Goal: Check status

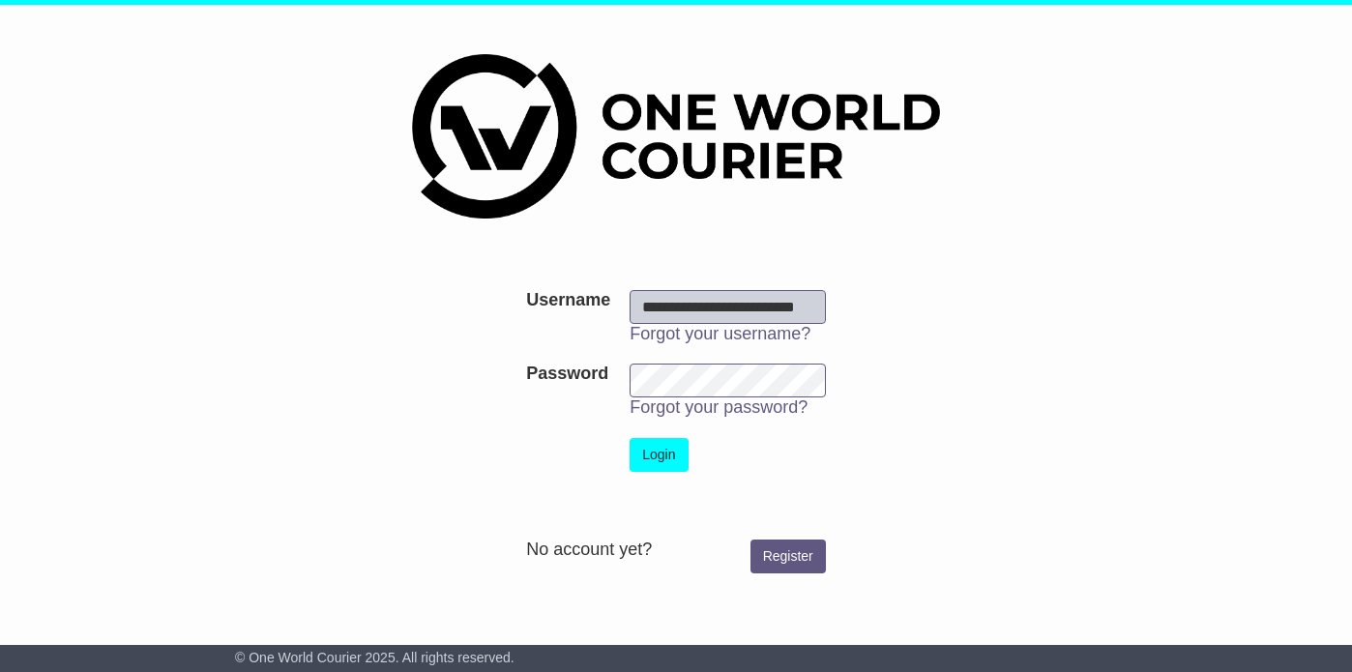
scroll to position [0, 26]
type input "**********"
click at [630, 438] on button "Login" at bounding box center [659, 455] width 58 height 34
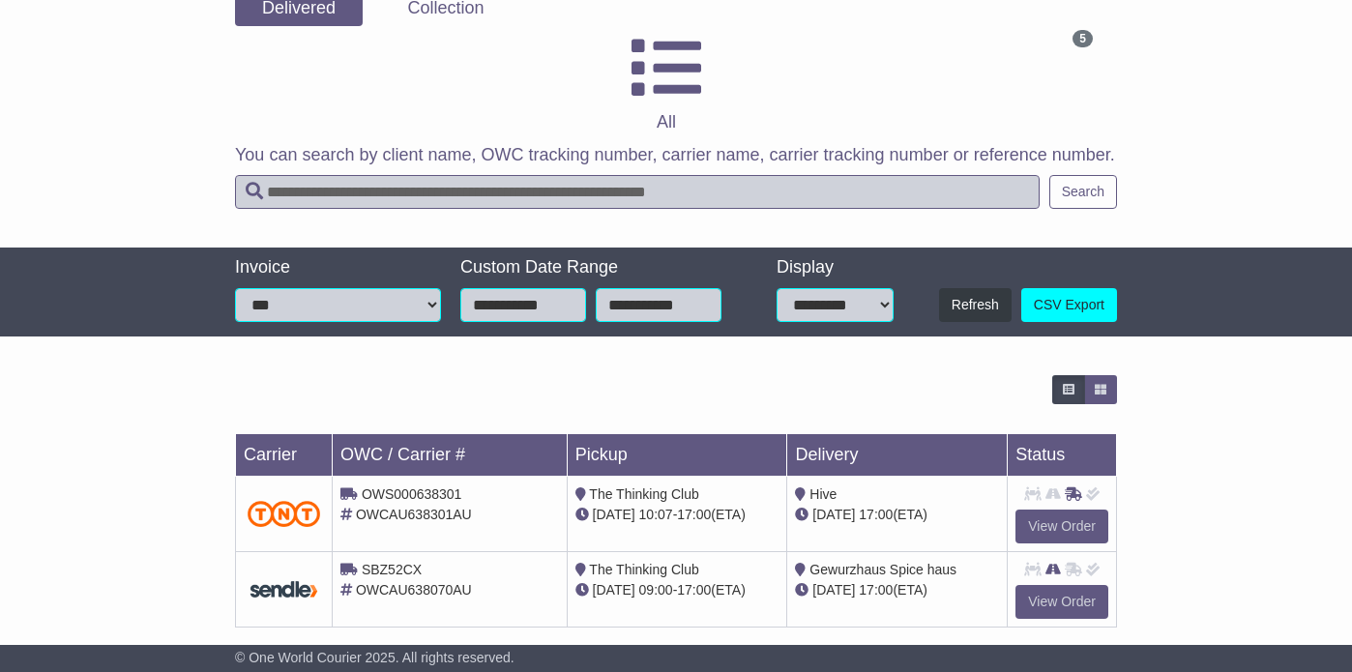
scroll to position [334, 0]
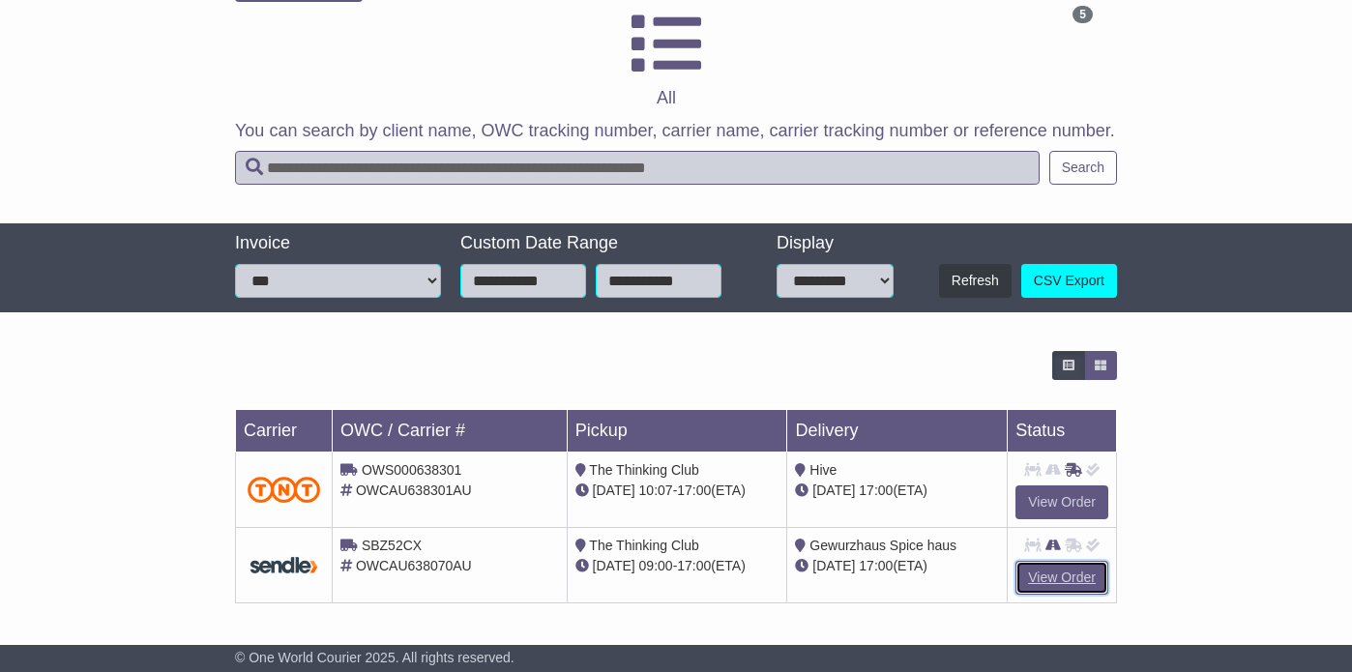
click at [1071, 580] on link "View Order" at bounding box center [1062, 578] width 93 height 34
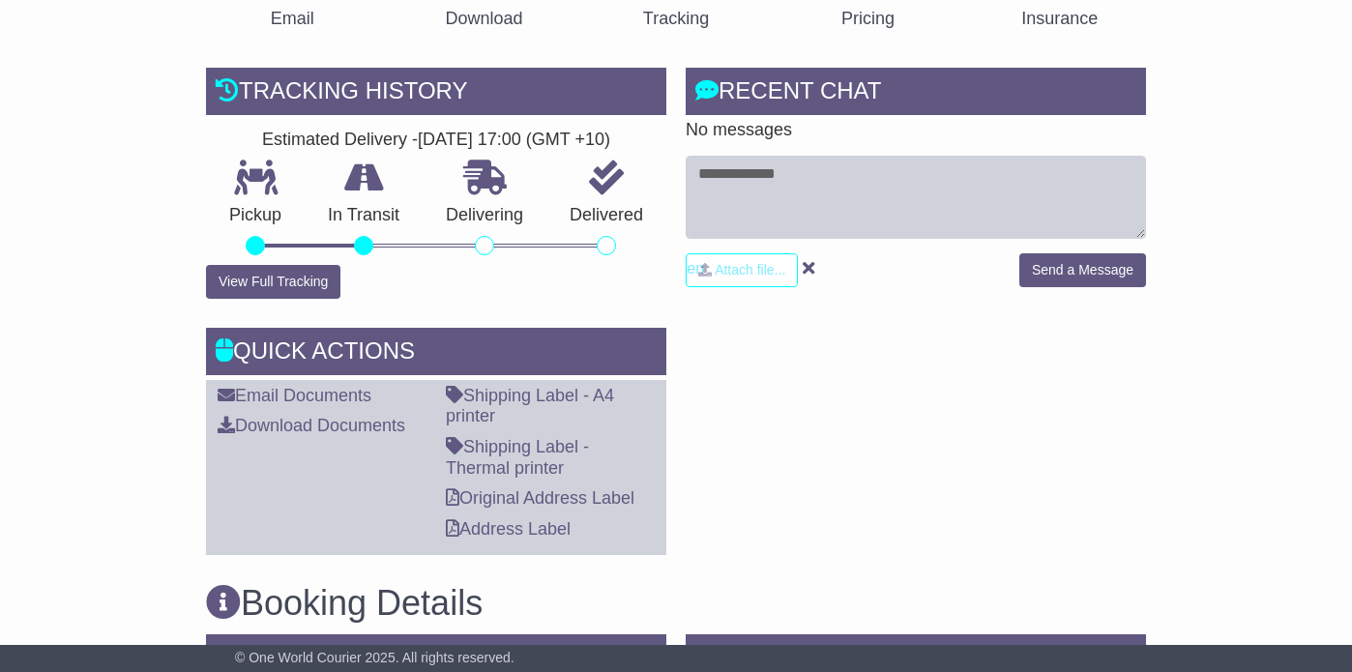
scroll to position [406, 0]
